Goal: Navigation & Orientation: Find specific page/section

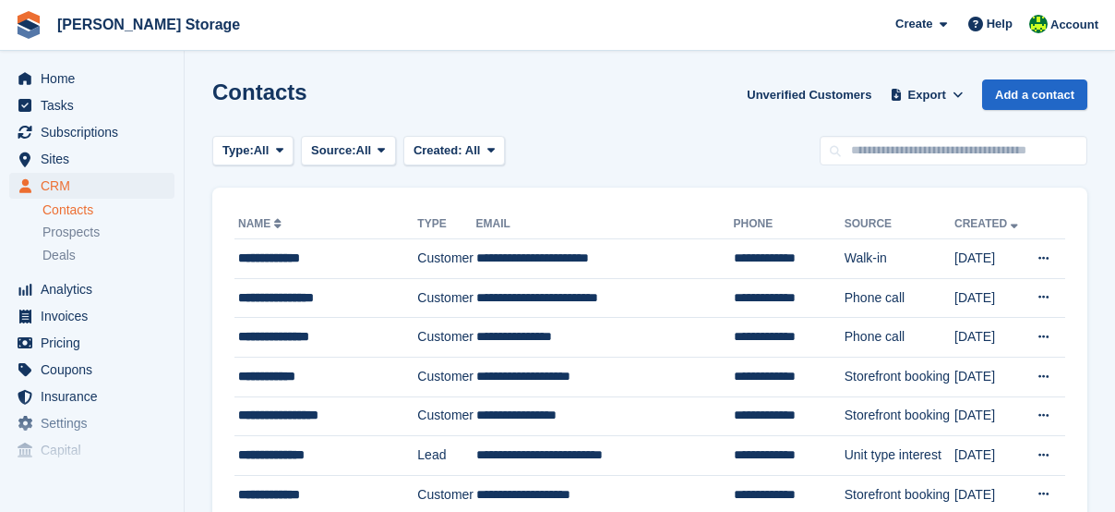
scroll to position [430, 0]
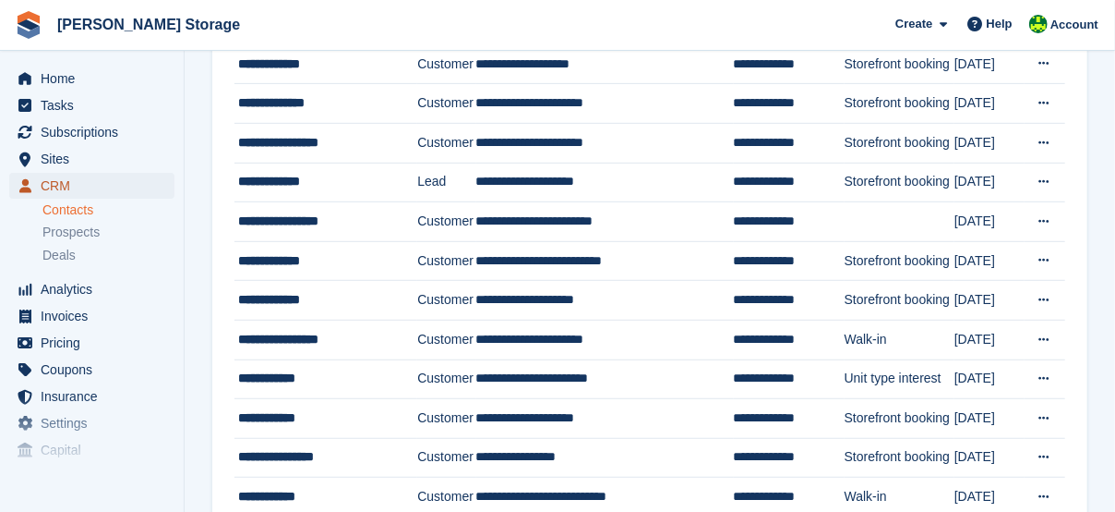
click at [91, 187] on span "CRM" at bounding box center [96, 186] width 111 height 26
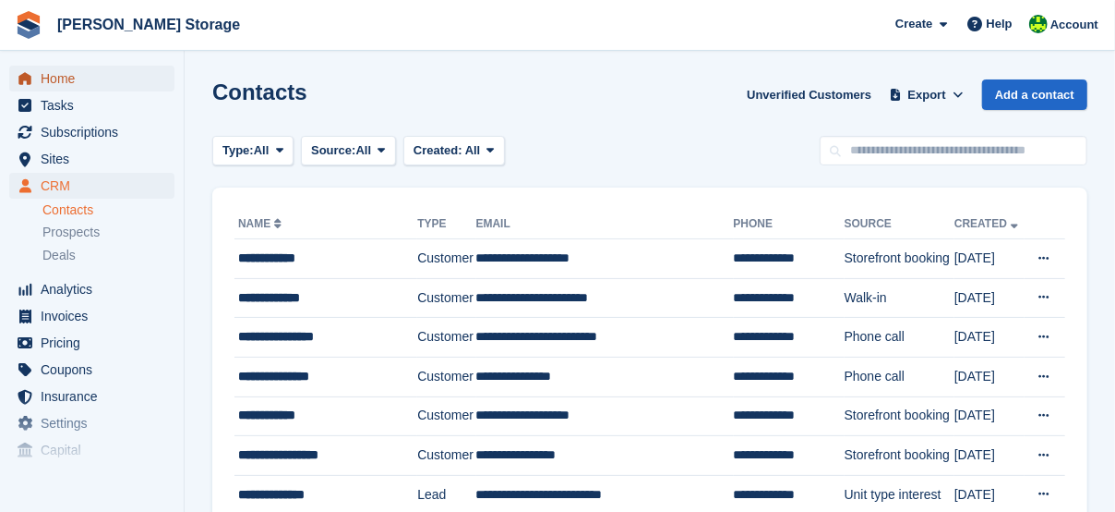
click at [66, 83] on span "Home" at bounding box center [96, 79] width 111 height 26
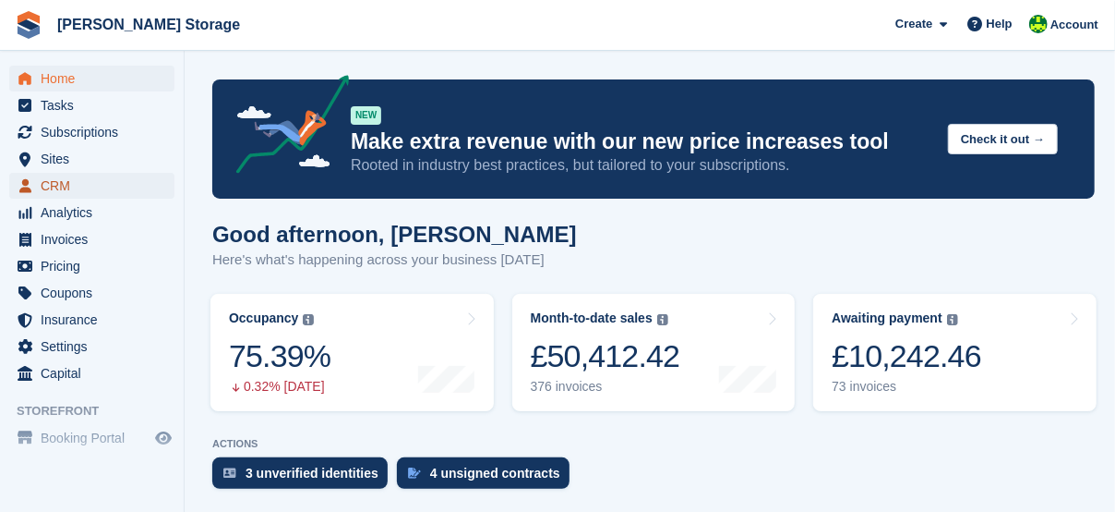
click at [50, 179] on span "CRM" at bounding box center [96, 186] width 111 height 26
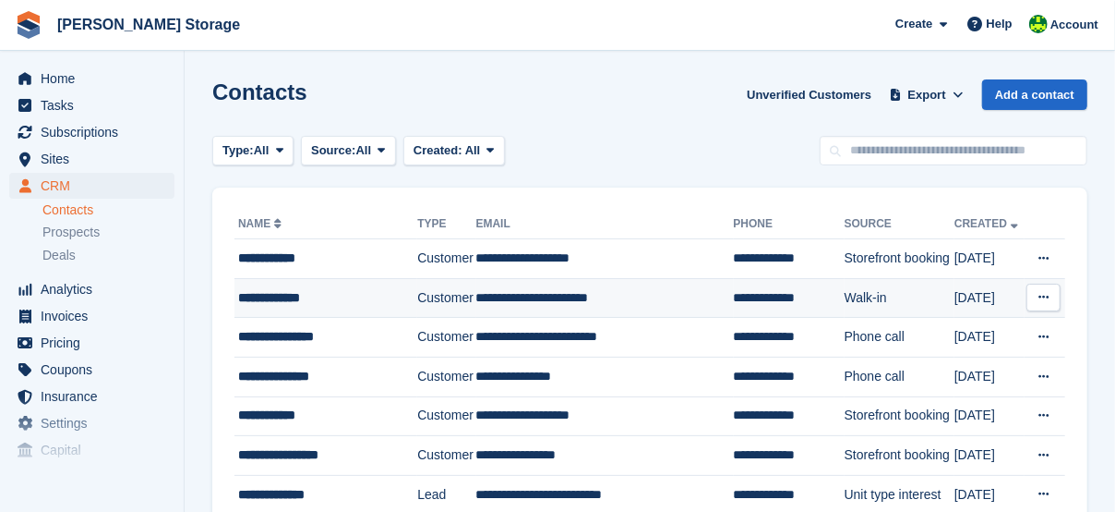
click at [292, 306] on div "**********" at bounding box center [324, 297] width 172 height 19
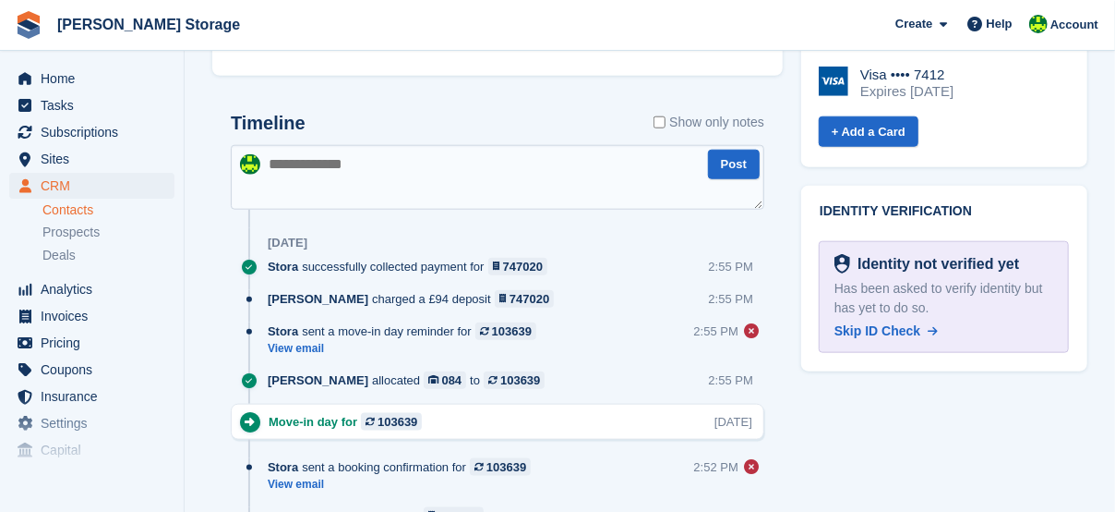
scroll to position [862, 0]
